Goal: Task Accomplishment & Management: Use online tool/utility

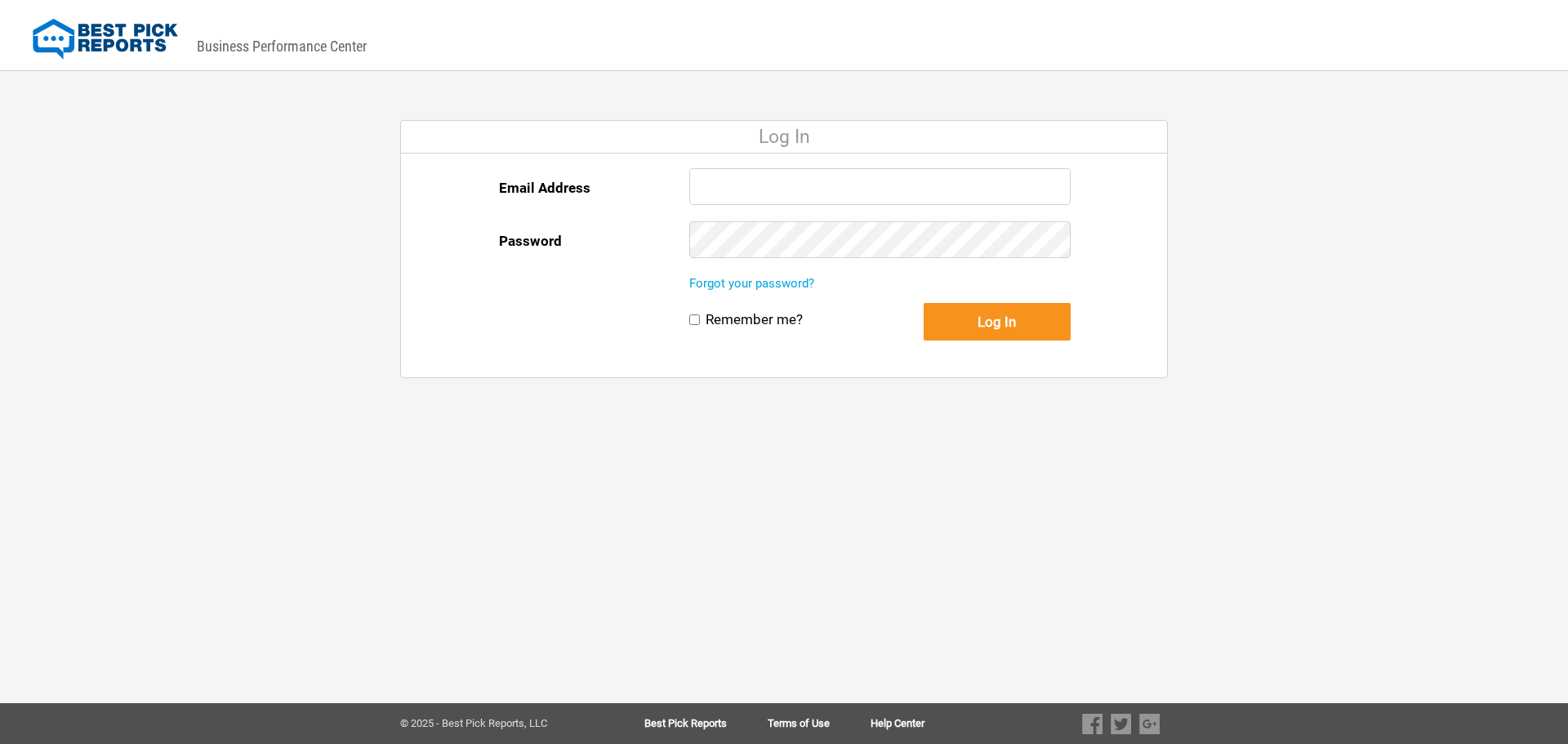
type input "[PERSON_NAME][EMAIL_ADDRESS][DOMAIN_NAME]"
click at [1029, 323] on button "Log In" at bounding box center [996, 321] width 147 height 37
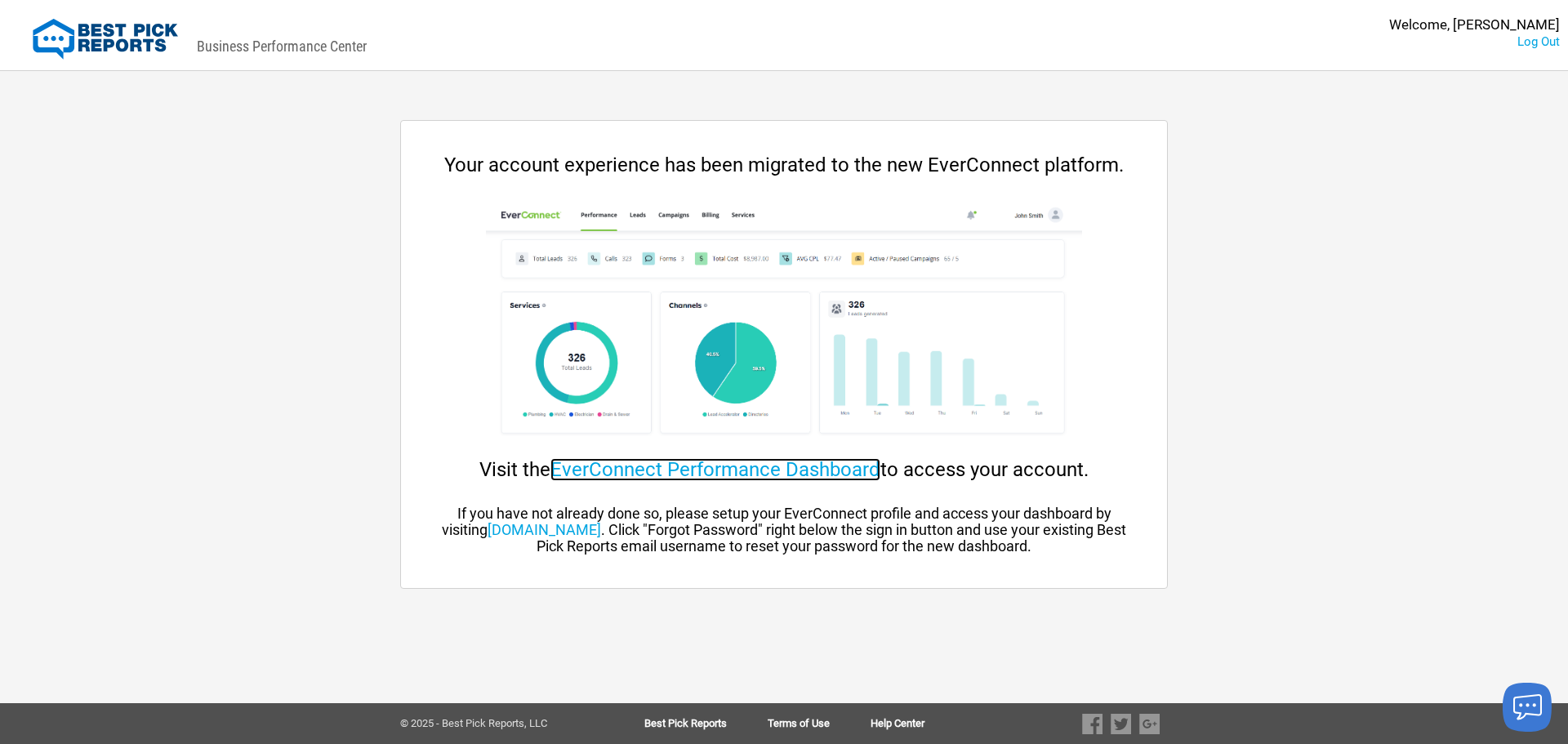
click at [764, 470] on link "EverConnect Performance Dashboard" at bounding box center [715, 470] width 330 height 23
